Goal: Find specific page/section: Find specific page/section

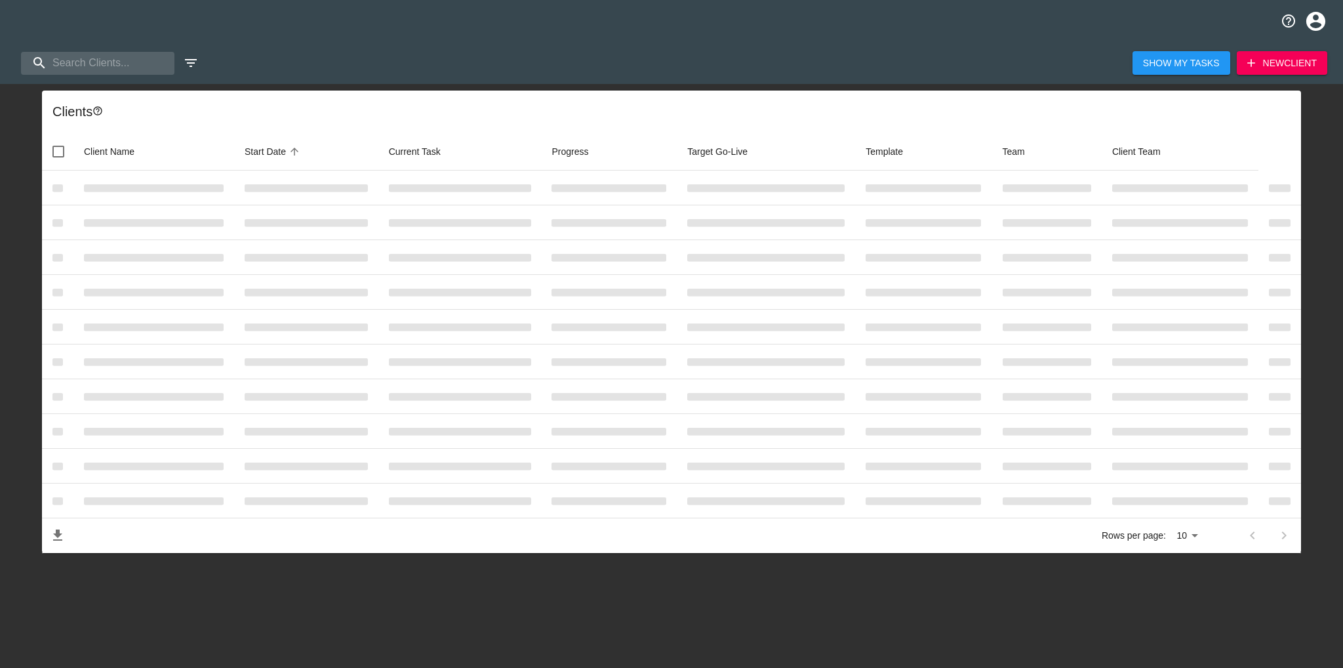
select select "10"
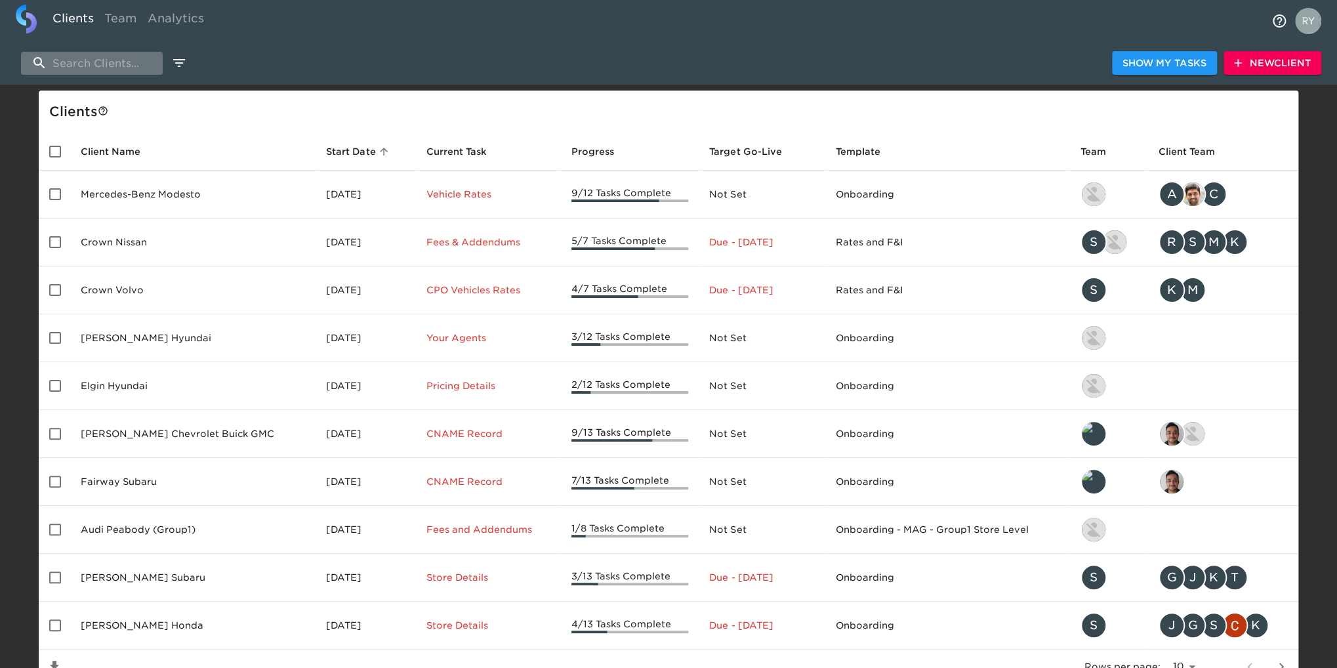
click at [112, 63] on input "search" at bounding box center [92, 63] width 142 height 23
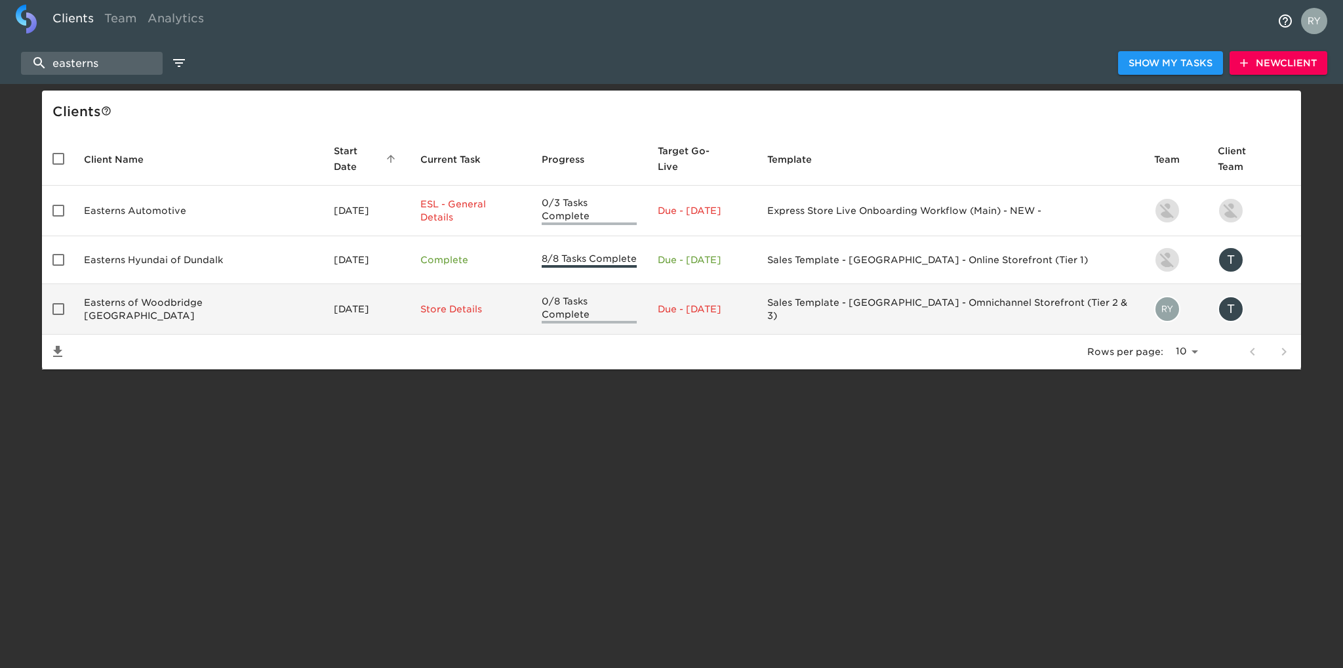
type input "easterns"
click at [161, 290] on td "Easterns of Woodbridge [GEOGRAPHIC_DATA]" at bounding box center [198, 309] width 250 height 51
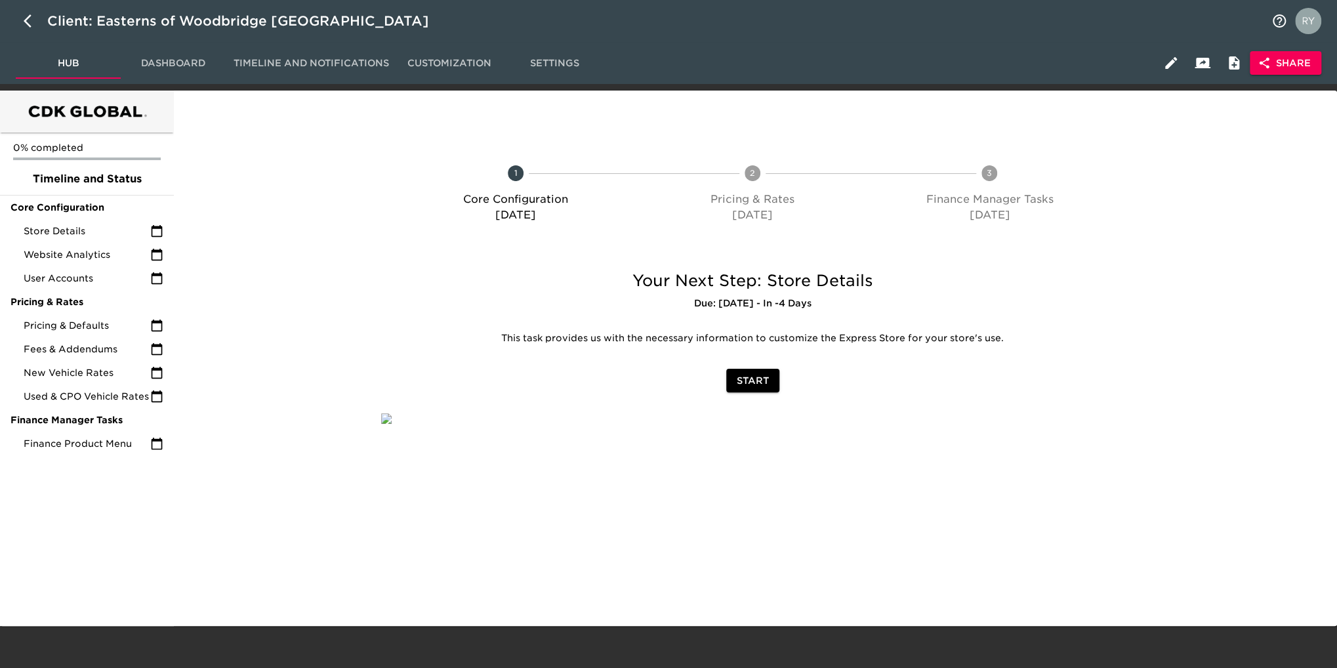
click at [1282, 66] on span "Share" at bounding box center [1285, 63] width 51 height 16
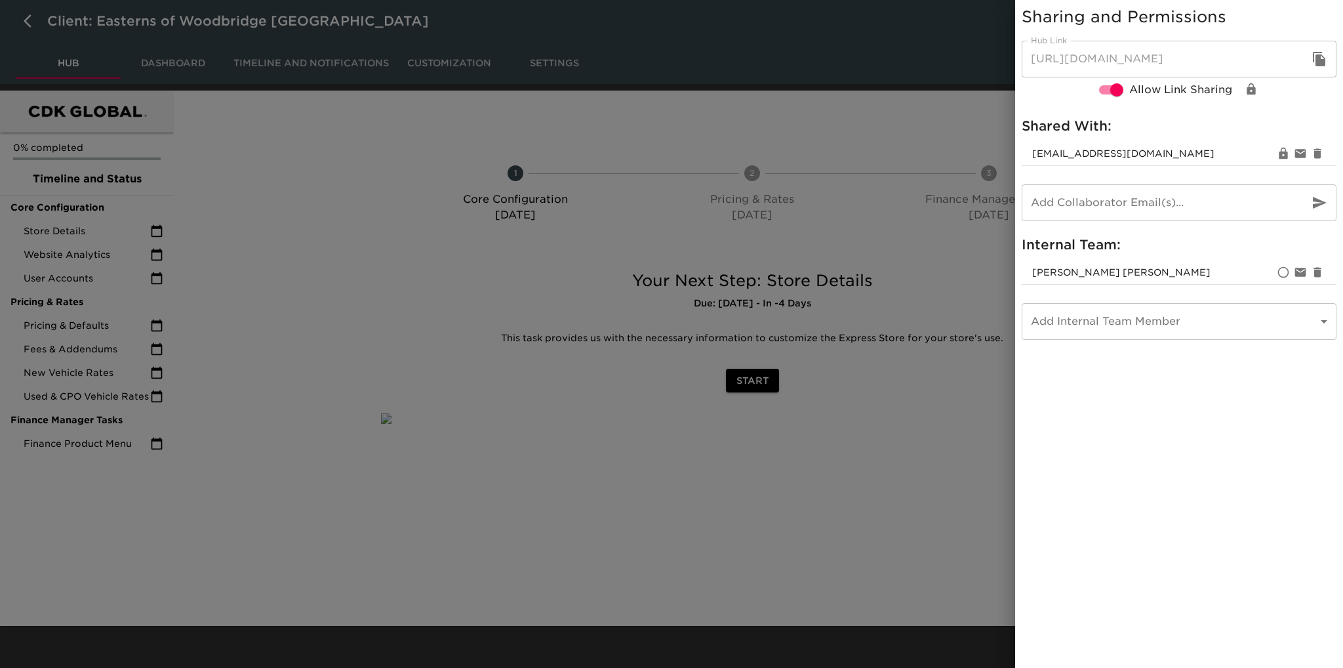
click at [972, 119] on div at bounding box center [671, 334] width 1343 height 668
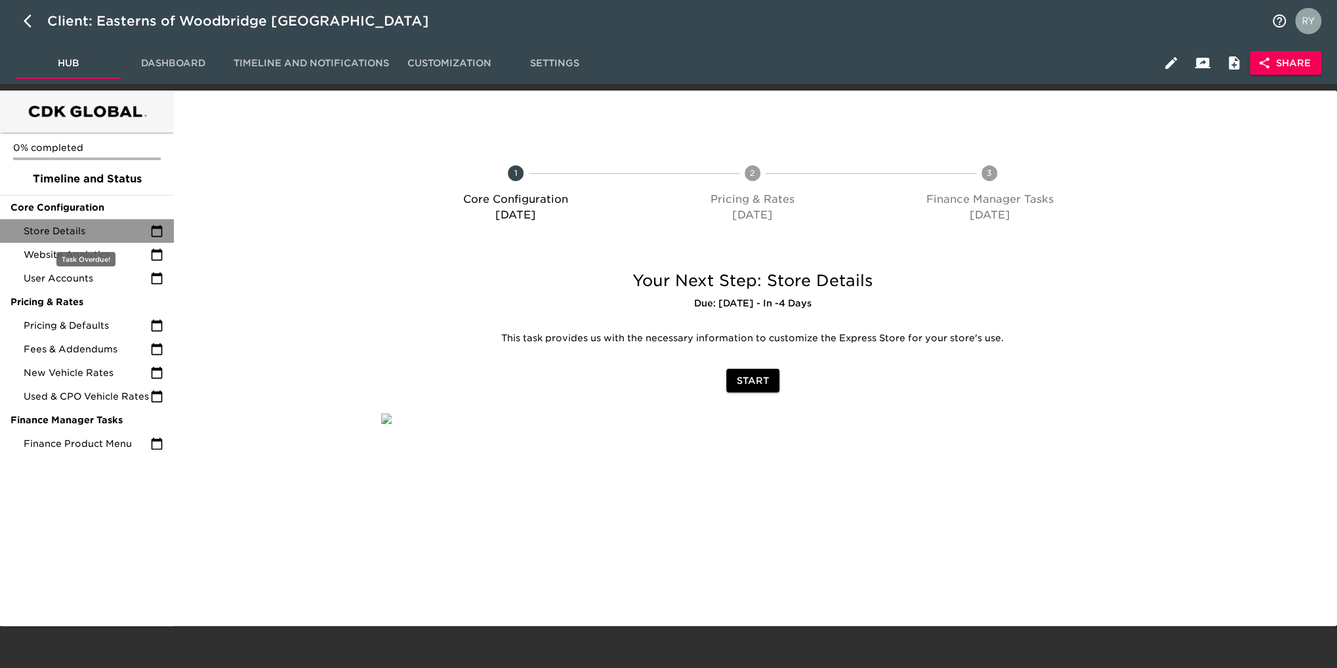
click at [66, 234] on span "Store Details" at bounding box center [87, 230] width 127 height 13
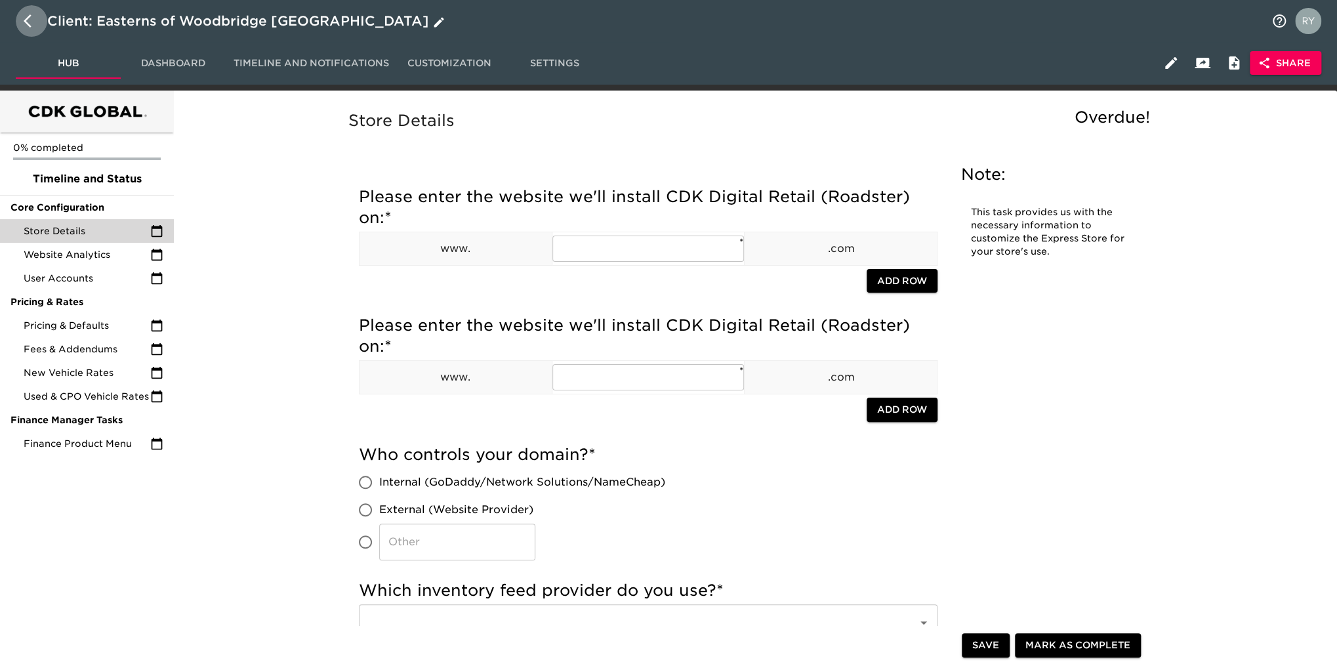
click at [27, 20] on icon "button" at bounding box center [32, 21] width 16 height 16
select select "10"
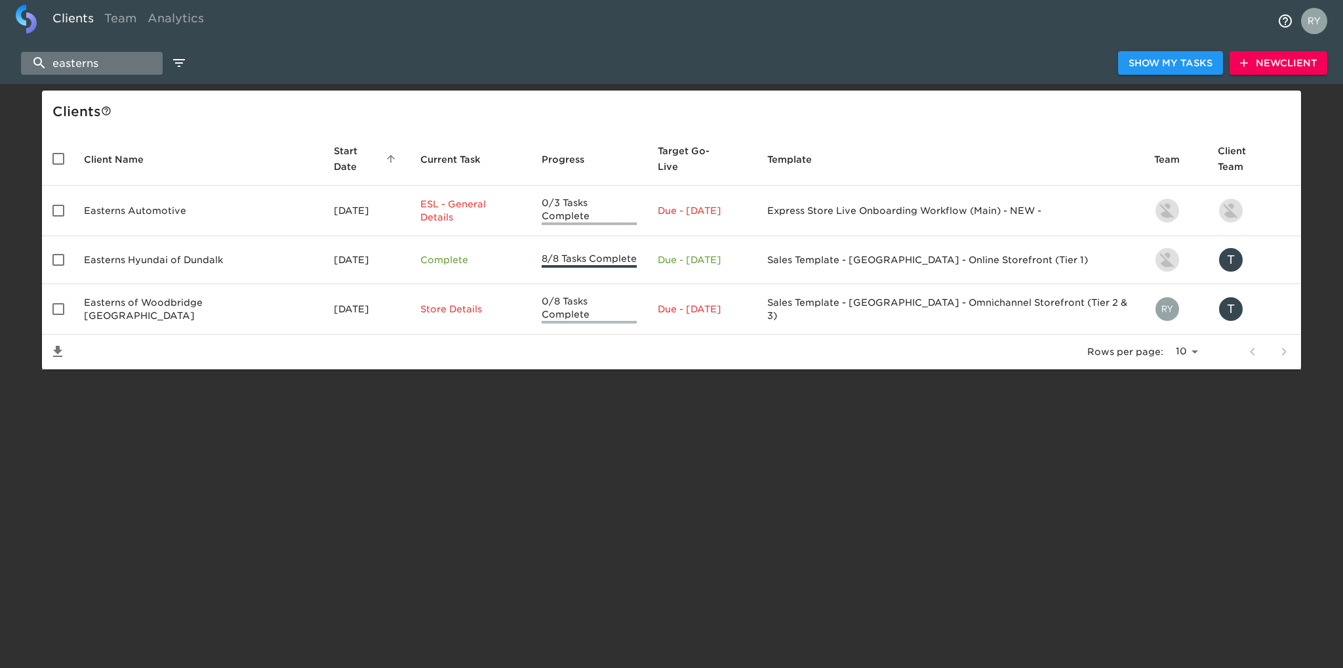
drag, startPoint x: 115, startPoint y: 60, endPoint x: 31, endPoint y: 61, distance: 84.6
click at [31, 61] on input "easterns" at bounding box center [92, 63] width 142 height 23
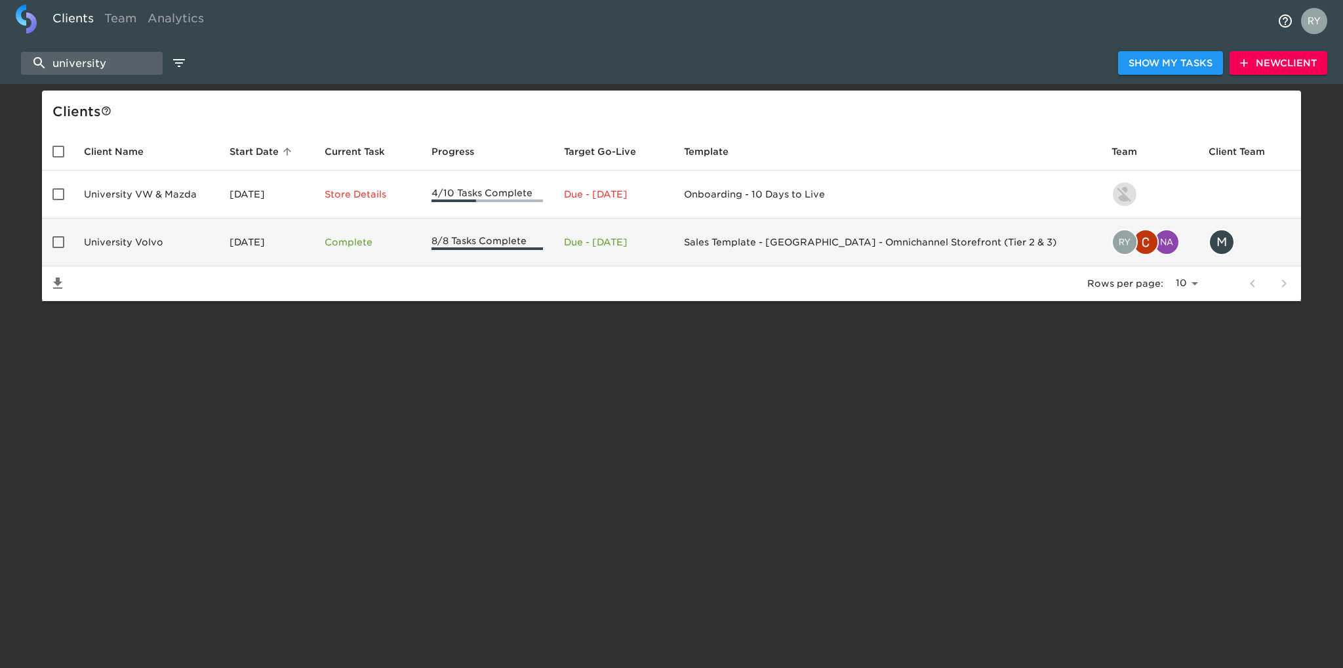
type input "university"
click at [108, 242] on td "University Volvo" at bounding box center [146, 242] width 146 height 48
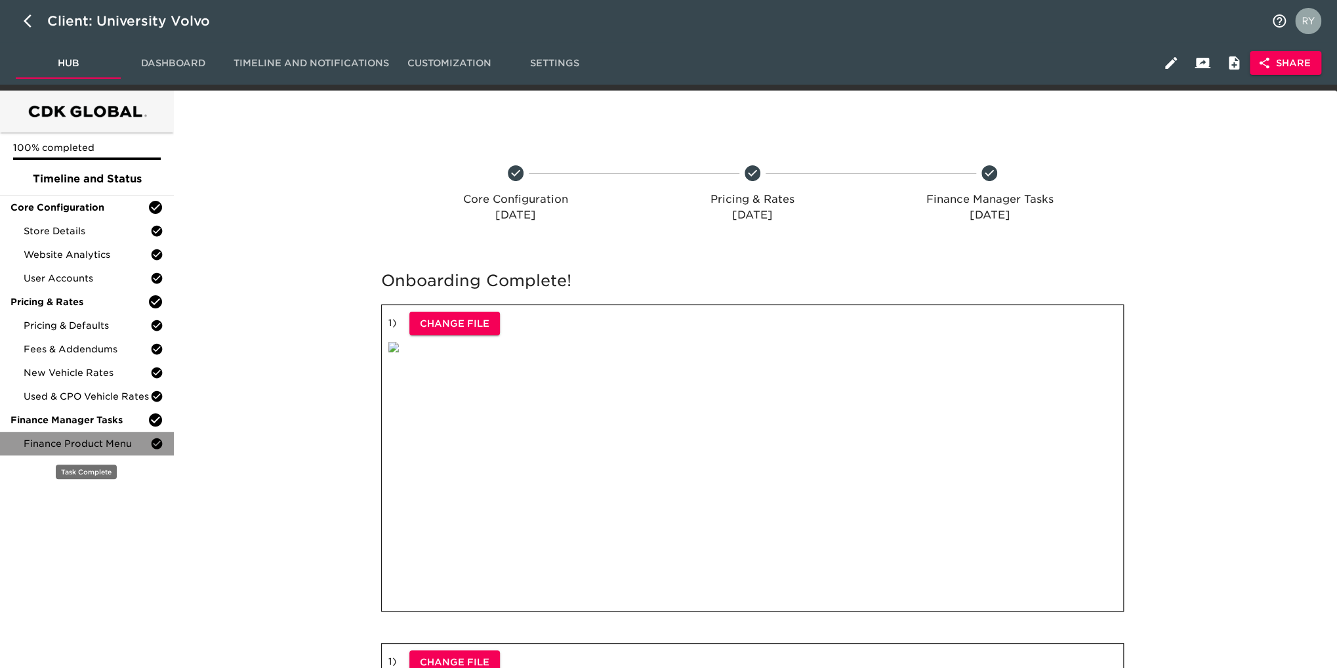
click at [77, 445] on span "Finance Product Menu" at bounding box center [87, 443] width 127 height 13
